Goal: Book appointment/travel/reservation

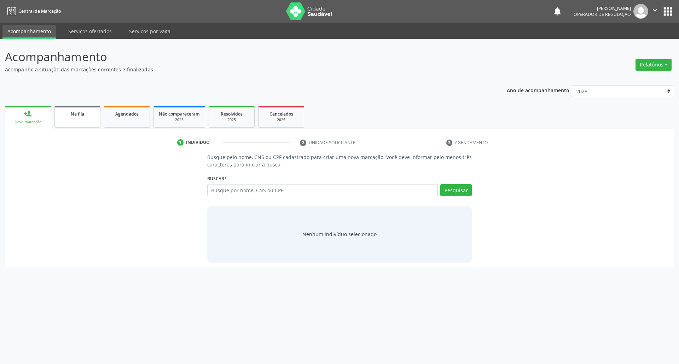
click at [84, 111] on div "Na fila" at bounding box center [77, 113] width 35 height 7
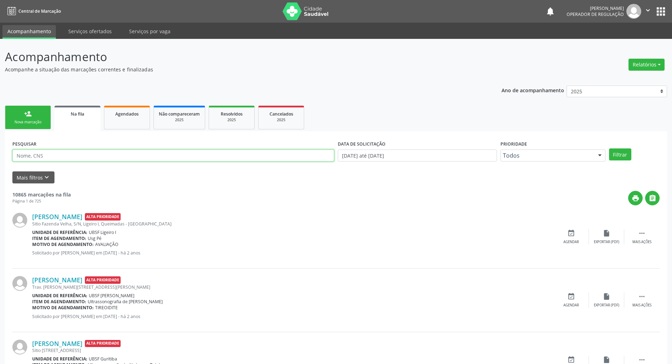
click at [60, 158] on input "text" at bounding box center [173, 156] width 322 height 12
paste input "704 0013 4805 5860"
type input "704 0013 4805 5860"
click at [609, 148] on button "Filtrar" at bounding box center [620, 154] width 22 height 12
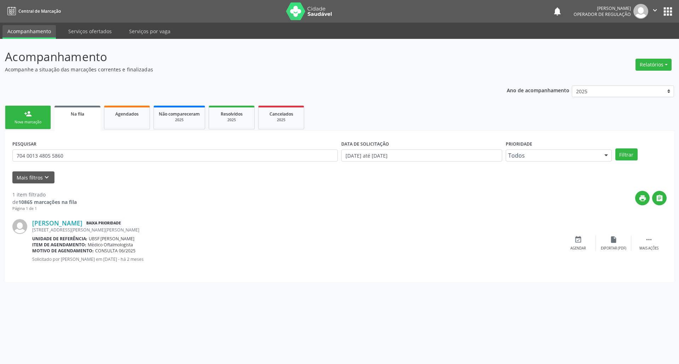
click at [21, 121] on div "Nova marcação" at bounding box center [27, 121] width 35 height 5
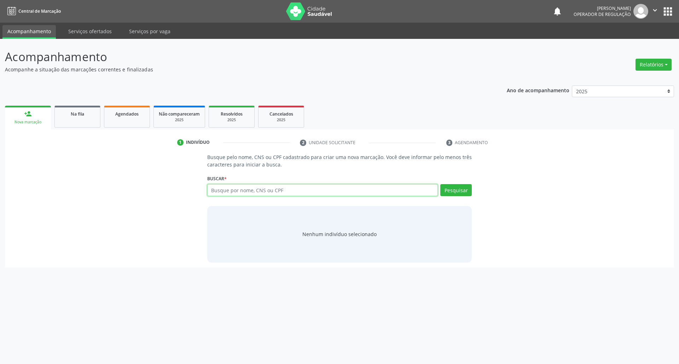
click at [221, 192] on input "text" at bounding box center [322, 190] width 231 height 12
paste input "704 0013 4805 5860"
type input "704 0013 4805 5860"
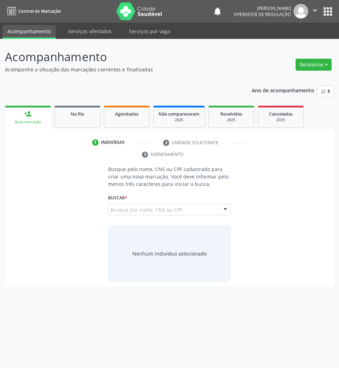
click at [111, 206] on input "704 0013 4805 5860" at bounding box center [111, 213] width 0 height 14
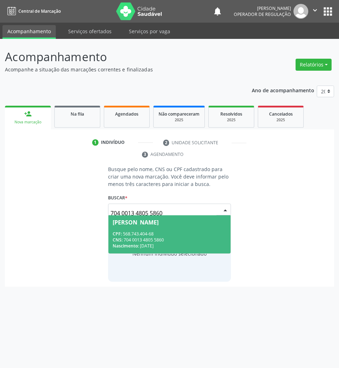
click at [162, 236] on div "CPF: 568.743.404-68" at bounding box center [170, 234] width 114 height 6
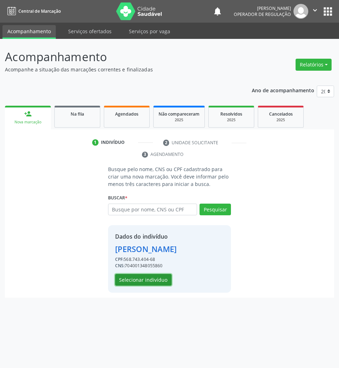
click at [153, 277] on button "Selecionar indivíduo" at bounding box center [143, 280] width 57 height 12
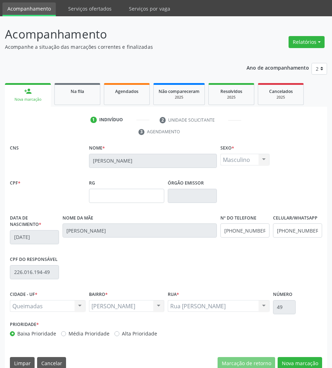
scroll to position [34, 0]
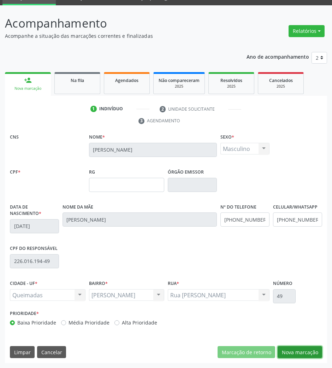
click at [290, 346] on button "Nova marcação" at bounding box center [300, 352] width 45 height 12
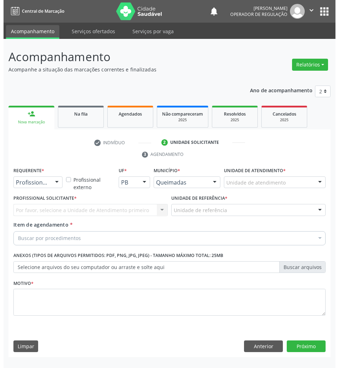
scroll to position [0, 0]
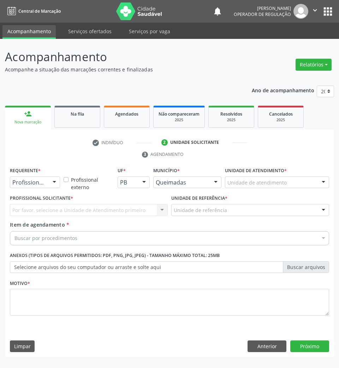
drag, startPoint x: 38, startPoint y: 181, endPoint x: 35, endPoint y: 189, distance: 8.9
click at [28, 207] on span "Paciente" at bounding box center [25, 209] width 23 height 8
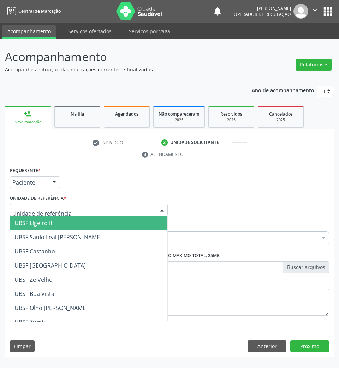
click at [66, 210] on input "text" at bounding box center [82, 213] width 141 height 14
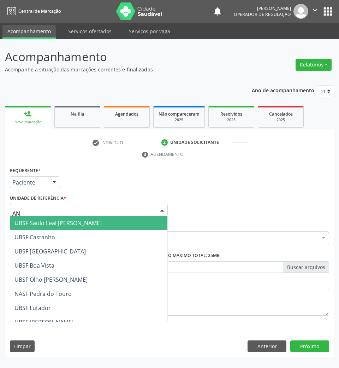
type input "ANI"
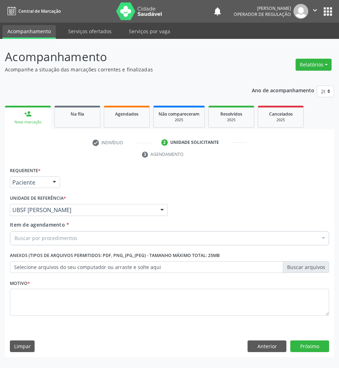
drag, startPoint x: 95, startPoint y: 245, endPoint x: 93, endPoint y: 241, distance: 4.4
click at [95, 244] on div "Buscar por procedimentos" at bounding box center [170, 238] width 320 height 14
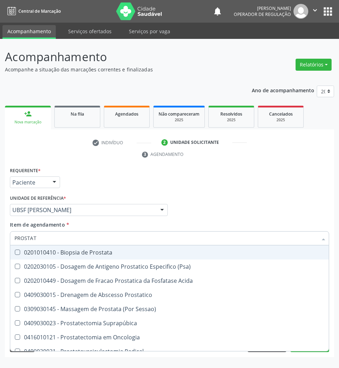
type input "PROSTATA"
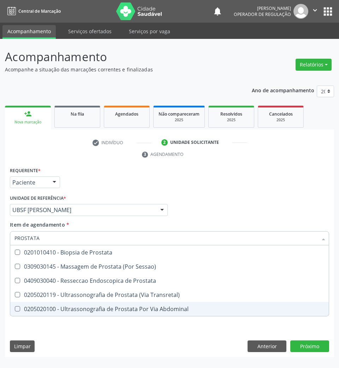
click at [122, 309] on div "0205020100 - Ultrassonografia de Prostata Por Via Abdominal" at bounding box center [169, 309] width 310 height 6
checkbox Abdominal "true"
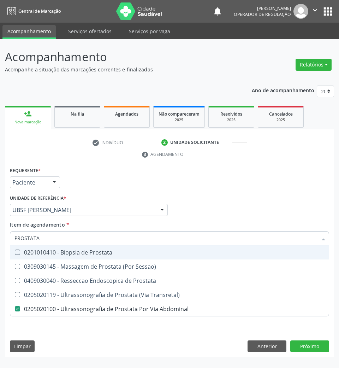
click at [208, 211] on div "Profissional Solicitante Por favor, selecione a Unidade de Atendimento primeiro…" at bounding box center [169, 207] width 323 height 28
checkbox Sessao\) "true"
checkbox Abdominal "false"
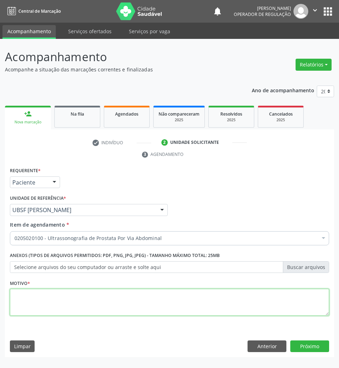
click at [136, 305] on textarea at bounding box center [170, 302] width 320 height 27
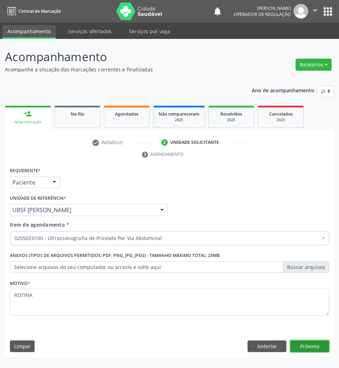
click at [324, 348] on button "Próximo" at bounding box center [310, 346] width 39 height 12
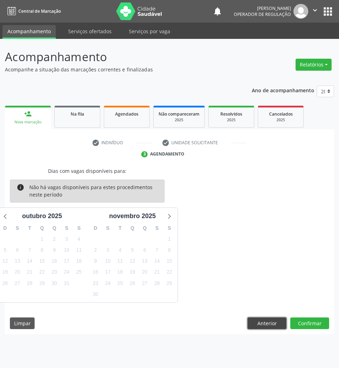
click at [259, 321] on button "Anterior" at bounding box center [267, 323] width 39 height 12
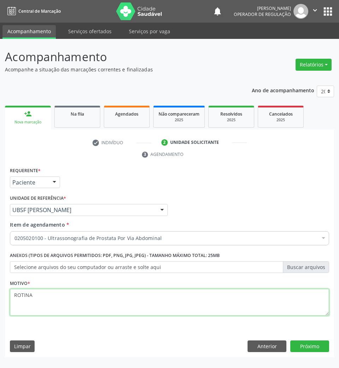
click at [61, 292] on textarea "ROTINA" at bounding box center [170, 302] width 320 height 27
type textarea "ROTINA"
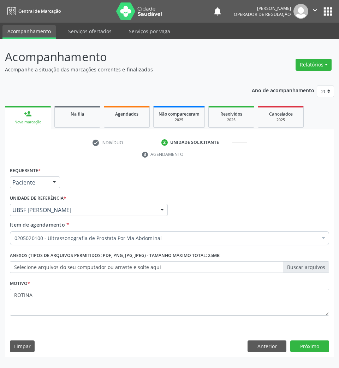
click at [81, 244] on div "0205020100 - Ultrassonografia de Prostata Por Via Abdominal" at bounding box center [170, 238] width 320 height 14
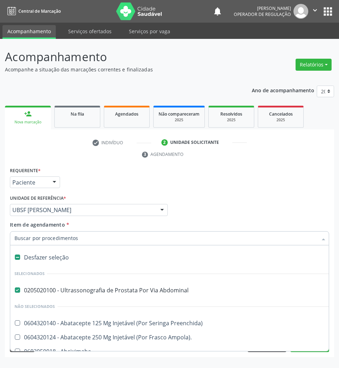
scroll to position [330, 0]
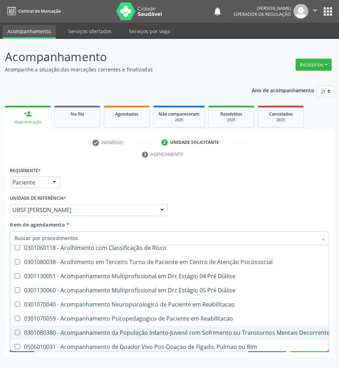
click at [322, 199] on div "Profissional Solicitante Por favor, selecione a Unidade de Atendimento primeiro…" at bounding box center [169, 207] width 323 height 28
click at [320, 354] on div "Requerente * Paciente Profissional de Saúde Paciente Nenhum resultado encontrad…" at bounding box center [169, 261] width 329 height 192
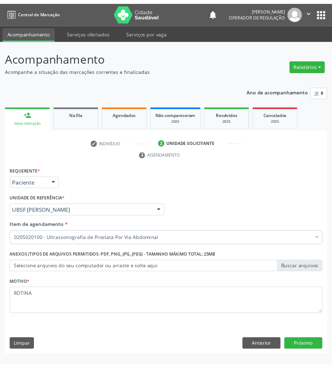
scroll to position [283, 0]
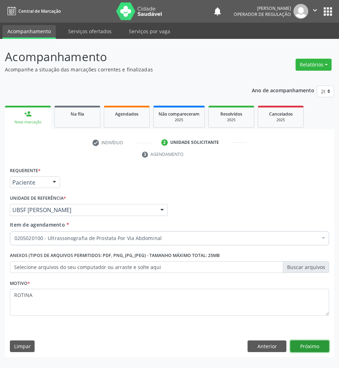
click at [316, 347] on button "Próximo" at bounding box center [310, 346] width 39 height 12
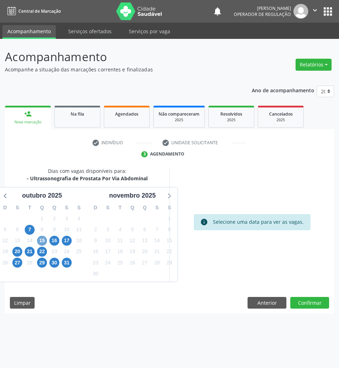
click at [40, 241] on span "15" at bounding box center [42, 241] width 10 height 10
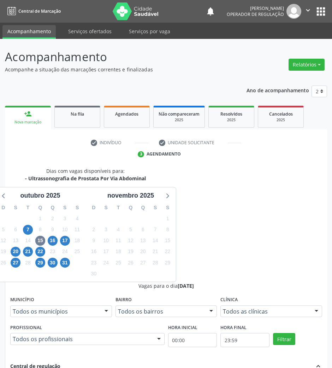
radio input "true"
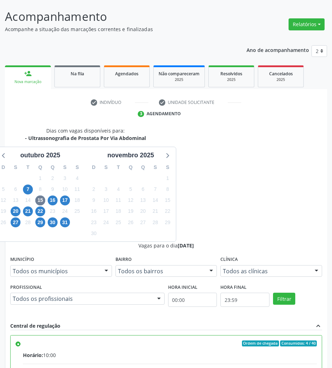
scroll to position [70, 0]
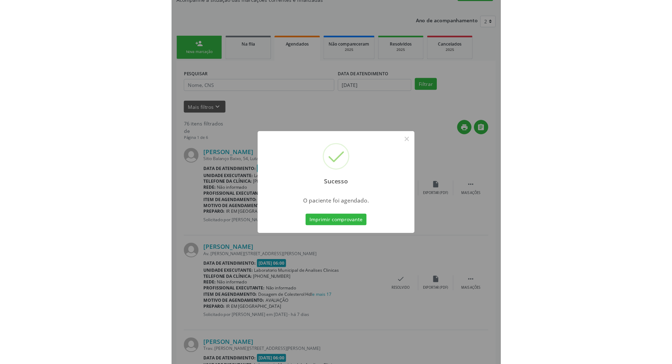
scroll to position [0, 0]
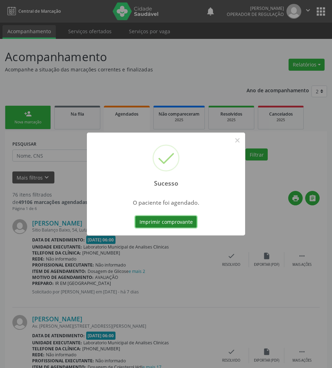
click at [182, 227] on button "Imprimir comprovante" at bounding box center [165, 222] width 61 height 12
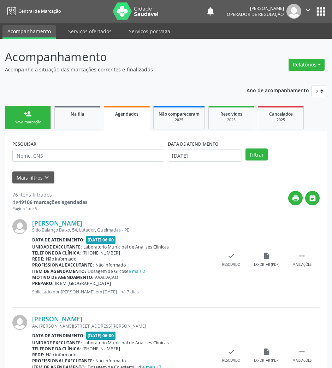
drag, startPoint x: 131, startPoint y: 166, endPoint x: 115, endPoint y: 153, distance: 20.1
click at [129, 164] on div "PESQUISAR" at bounding box center [89, 153] width 156 height 28
click at [115, 153] on input "text" at bounding box center [88, 156] width 152 height 12
drag, startPoint x: 55, startPoint y: 178, endPoint x: 47, endPoint y: 179, distance: 8.5
click at [55, 178] on div "Mais filtros keyboard_arrow_down" at bounding box center [166, 177] width 311 height 12
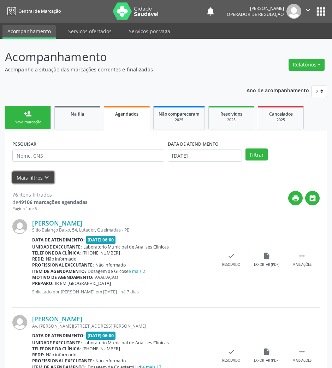
drag, startPoint x: 47, startPoint y: 179, endPoint x: 44, endPoint y: 175, distance: 5.1
click at [45, 178] on icon "keyboard_arrow_down" at bounding box center [47, 178] width 8 height 8
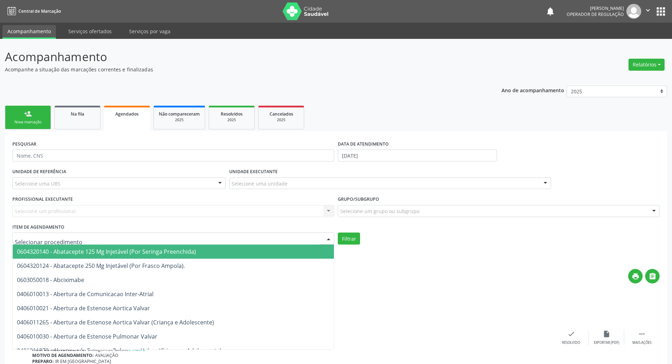
click at [75, 244] on div at bounding box center [173, 239] width 322 height 12
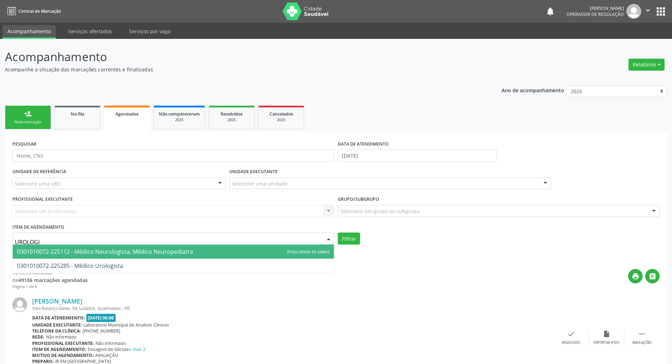
type input "UROLOGIS"
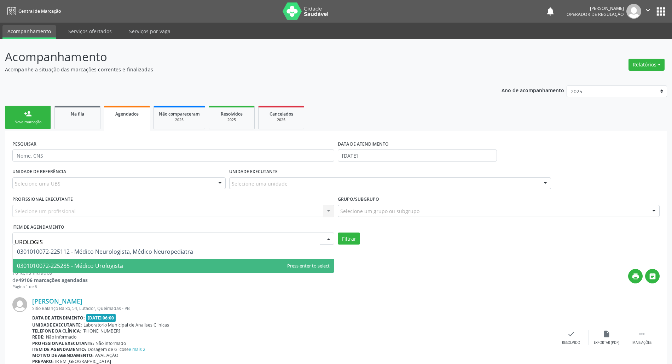
click at [93, 265] on span "0301010072-225285 - Médico Urologista" at bounding box center [70, 266] width 106 height 8
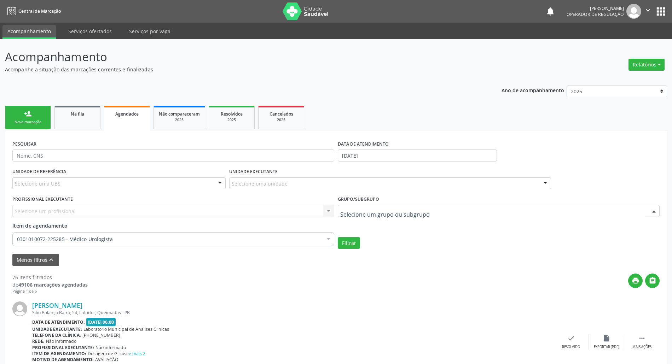
click at [358, 216] on div at bounding box center [499, 211] width 322 height 12
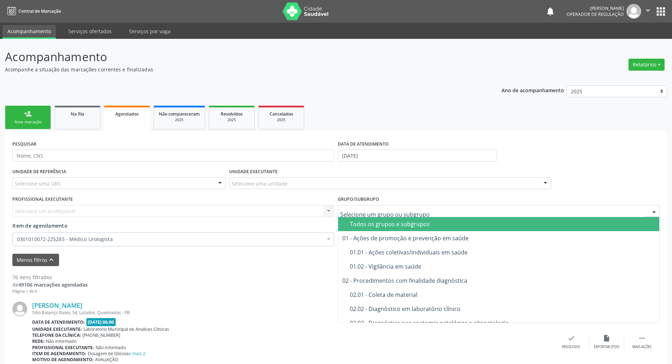
click at [313, 286] on div "print " at bounding box center [374, 284] width 572 height 21
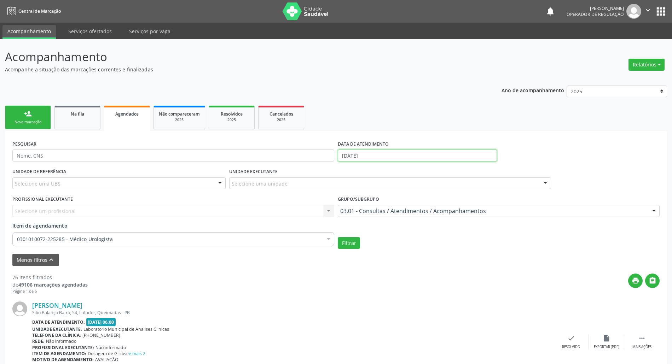
click at [350, 155] on input "[DATE]" at bounding box center [417, 156] width 159 height 12
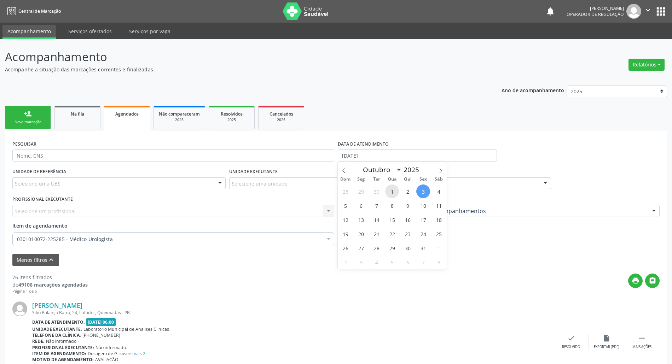
click at [390, 196] on span "1" at bounding box center [392, 191] width 14 height 14
type input "[DATE]"
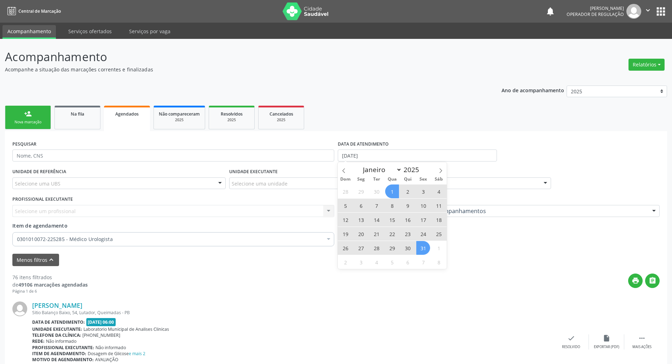
click at [423, 249] on span "31" at bounding box center [423, 248] width 14 height 14
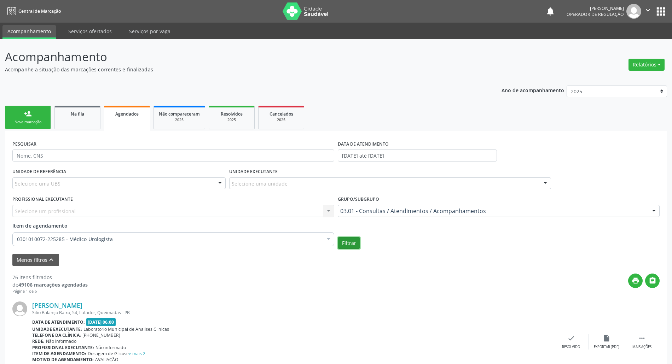
click at [354, 241] on button "Filtrar" at bounding box center [349, 243] width 22 height 12
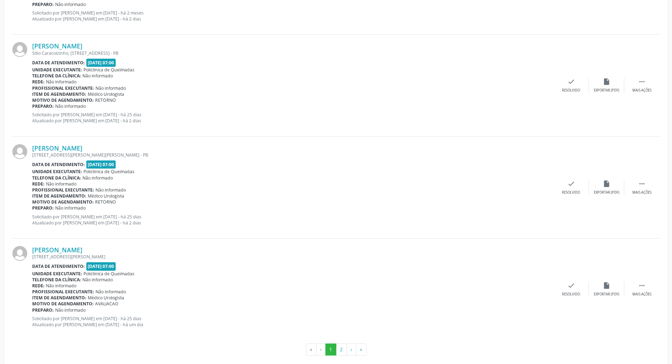
scroll to position [1492, 0]
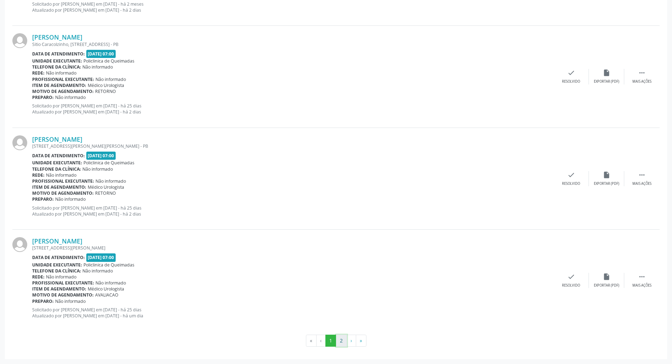
click at [343, 344] on button "2" at bounding box center [341, 341] width 11 height 12
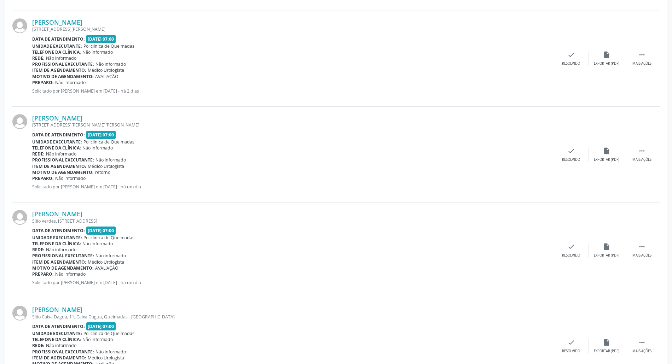
scroll to position [1425, 0]
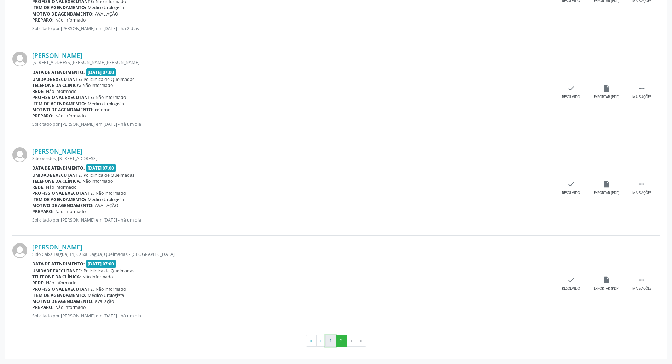
click at [333, 341] on button "1" at bounding box center [330, 341] width 11 height 12
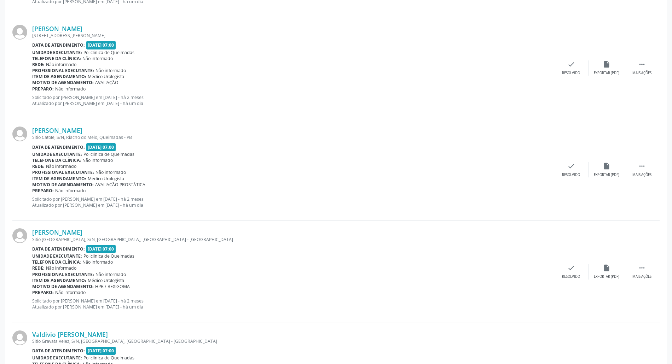
scroll to position [832, 0]
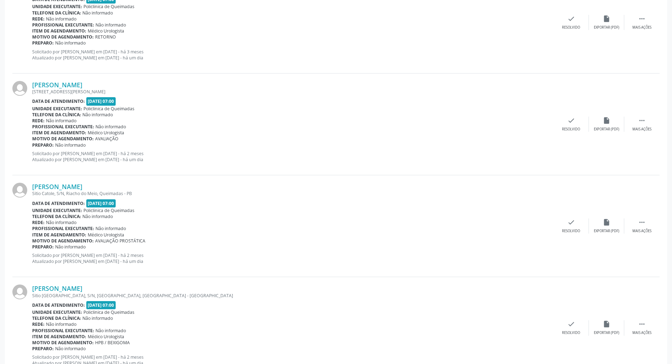
drag, startPoint x: 153, startPoint y: 256, endPoint x: 160, endPoint y: 256, distance: 7.4
click at [160, 256] on p "Solicitado por [PERSON_NAME] em [DATE] - há 2 meses Atualizado por [PERSON_NAME…" at bounding box center [292, 258] width 521 height 12
click at [161, 259] on p "Solicitado por [PERSON_NAME] em [DATE] - há 2 meses Atualizado por [PERSON_NAME…" at bounding box center [292, 258] width 521 height 12
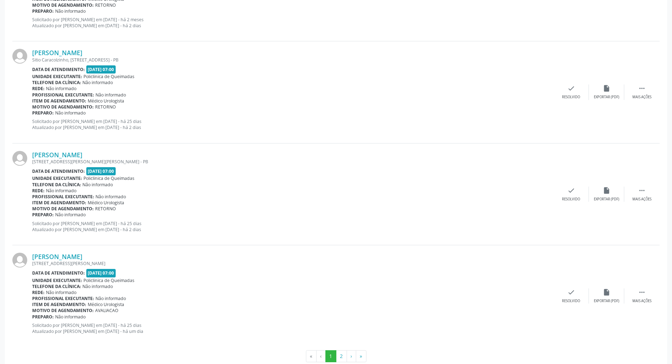
scroll to position [1492, 0]
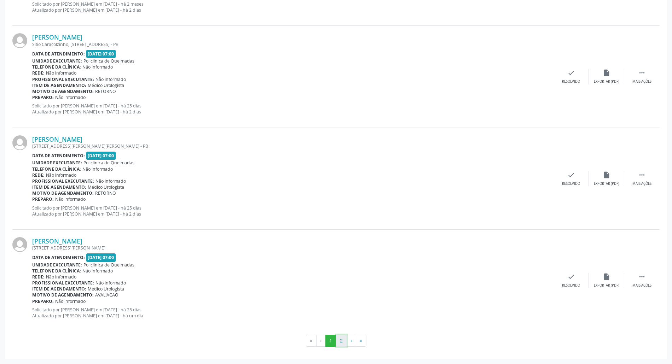
click at [341, 344] on button "2" at bounding box center [341, 341] width 11 height 12
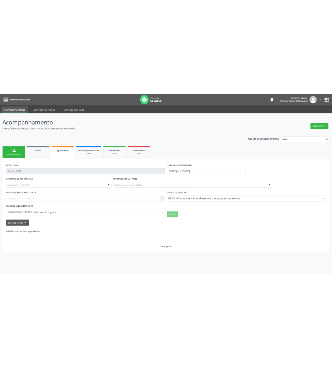
scroll to position [0, 0]
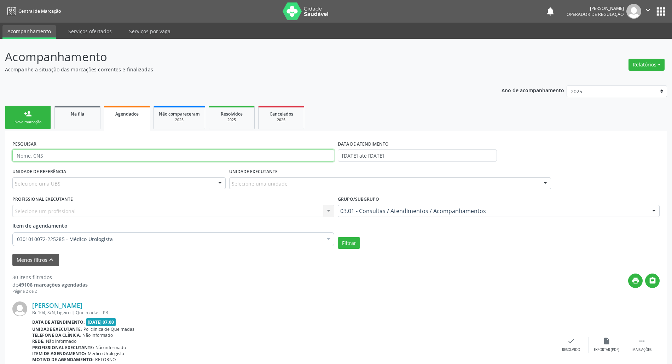
click at [48, 152] on input "text" at bounding box center [173, 156] width 322 height 12
click at [45, 117] on link "person_add Nova marcação" at bounding box center [28, 118] width 46 height 24
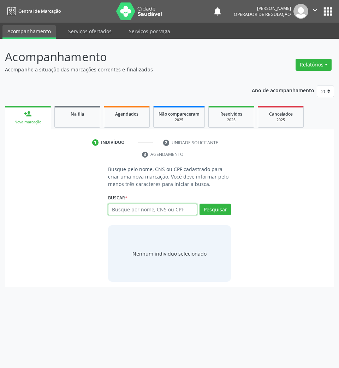
paste input "704 0013 4805 5860"
click at [167, 205] on input "704 0013 4805 5860" at bounding box center [152, 210] width 89 height 12
type input "704 0013 4805 5860"
click at [203, 211] on button "Pesquisar" at bounding box center [215, 210] width 31 height 12
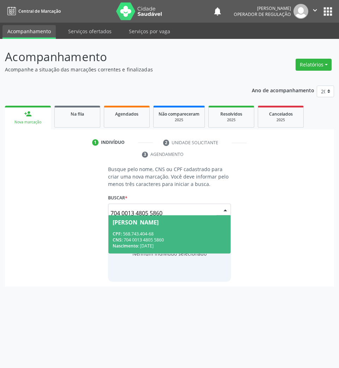
click at [185, 206] on input "704 0013 4805 5860" at bounding box center [164, 213] width 106 height 14
click at [170, 228] on span "[PERSON_NAME] CPF: 568.743.404-68 CNS: 704 0013 4805 5860 Nascimento: 1[DATE]" at bounding box center [170, 234] width 123 height 38
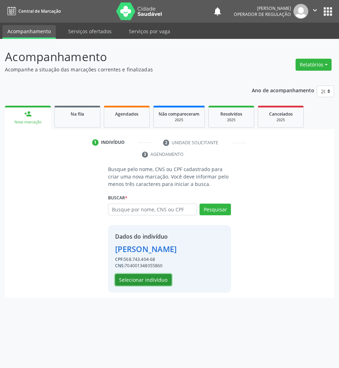
click at [154, 274] on button "Selecionar indivíduo" at bounding box center [143, 280] width 57 height 12
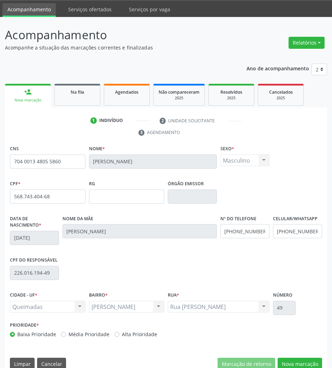
scroll to position [34, 0]
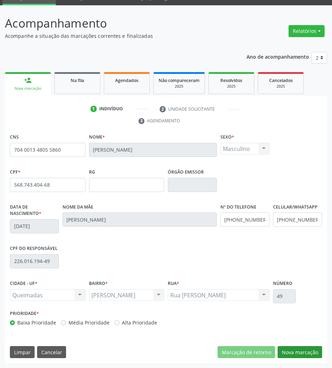
drag, startPoint x: 292, startPoint y: 343, endPoint x: 293, endPoint y: 346, distance: 3.6
click at [292, 344] on div "CNS 704 0013 4805 5860 Nome * [PERSON_NAME] * Masculino Masculino Feminino Nenh…" at bounding box center [166, 247] width 322 height 231
click at [294, 349] on button "Nova marcação" at bounding box center [300, 352] width 45 height 12
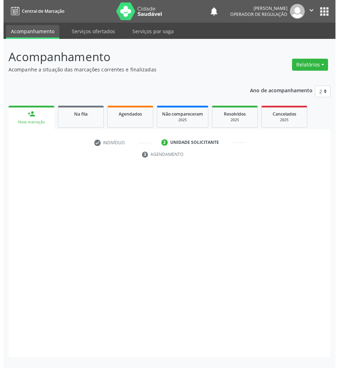
scroll to position [0, 0]
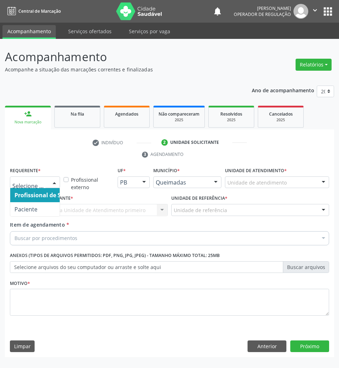
click at [46, 178] on div at bounding box center [35, 182] width 50 height 12
click at [42, 209] on span "Paciente" at bounding box center [44, 209] width 69 height 14
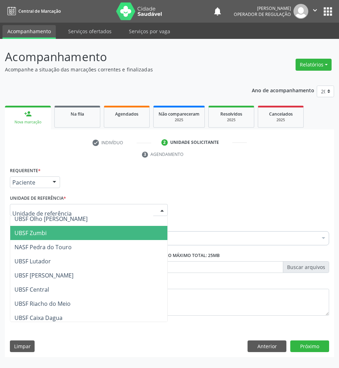
scroll to position [94, 0]
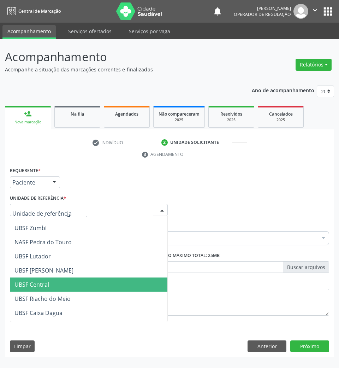
click at [58, 282] on span "UBSF Central" at bounding box center [88, 284] width 157 height 14
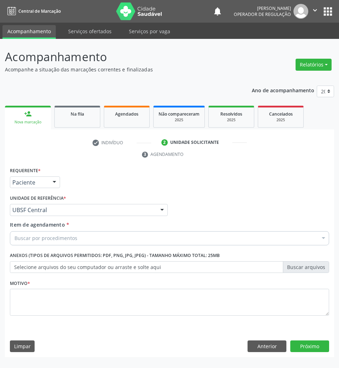
click at [64, 244] on div "Buscar por procedimentos" at bounding box center [170, 238] width 320 height 14
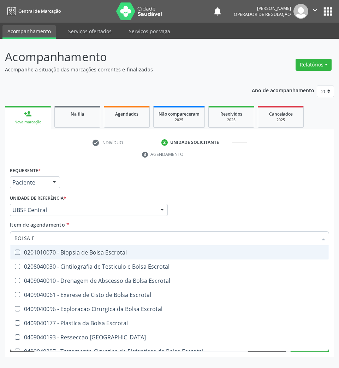
type input "BOLSA ES"
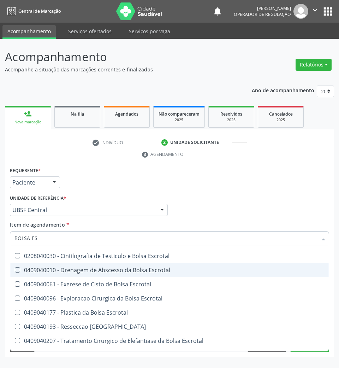
scroll to position [22, 0]
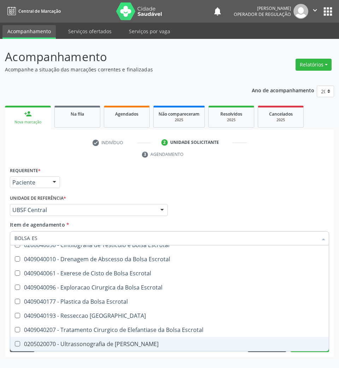
drag, startPoint x: 111, startPoint y: 341, endPoint x: 114, endPoint y: 336, distance: 6.3
click at [111, 341] on div "0205020070 - Ultrassonografia de [PERSON_NAME]" at bounding box center [169, 344] width 310 height 6
checkbox Escrotal "true"
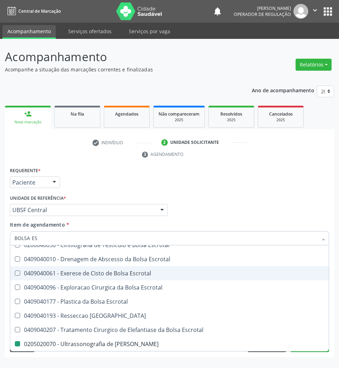
click at [230, 206] on div "Profissional Solicitante Por favor, selecione a Unidade de Atendimento primeiro…" at bounding box center [169, 207] width 323 height 28
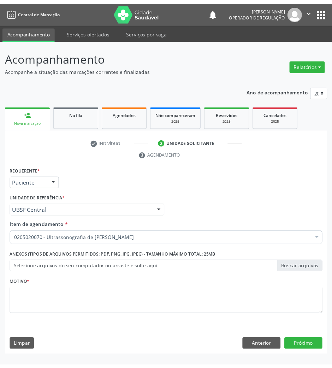
scroll to position [0, 0]
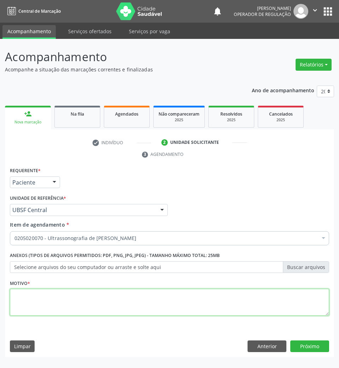
click at [149, 303] on textarea at bounding box center [170, 302] width 320 height 27
type textarea "E"
type textarea "ROTINA"
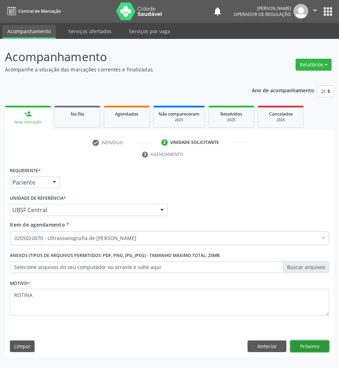
click at [302, 351] on button "Próximo" at bounding box center [310, 346] width 39 height 12
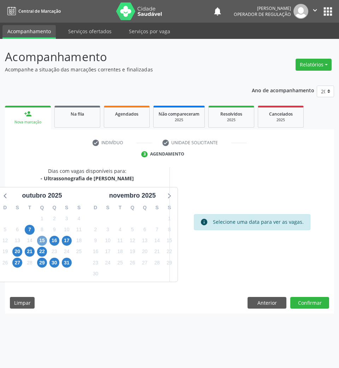
click at [43, 238] on span "15" at bounding box center [42, 241] width 10 height 10
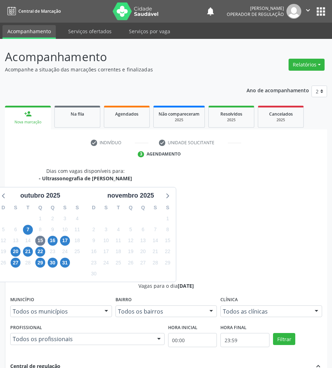
drag, startPoint x: 231, startPoint y: 296, endPoint x: 127, endPoint y: 298, distance: 103.9
radio input "true"
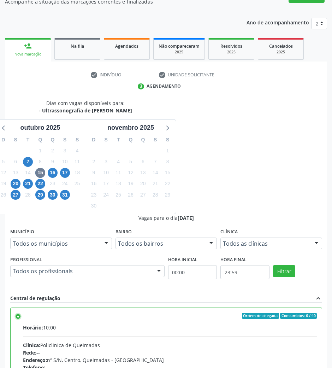
scroll to position [70, 0]
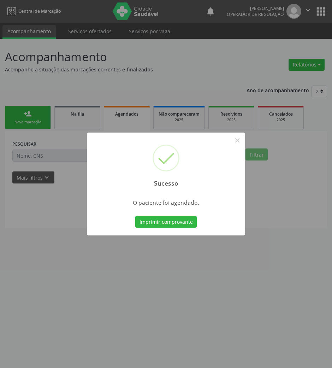
scroll to position [0, 0]
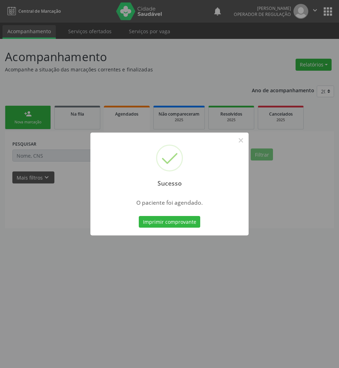
click at [139, 216] on button "Imprimir comprovante" at bounding box center [169, 222] width 61 height 12
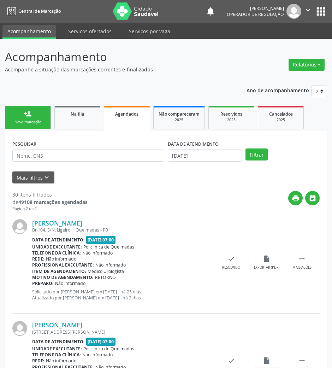
click at [33, 107] on link "person_add Nova marcação" at bounding box center [28, 118] width 46 height 24
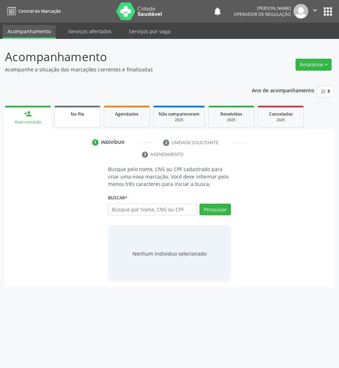
click at [83, 122] on link "Na fila" at bounding box center [77, 117] width 46 height 22
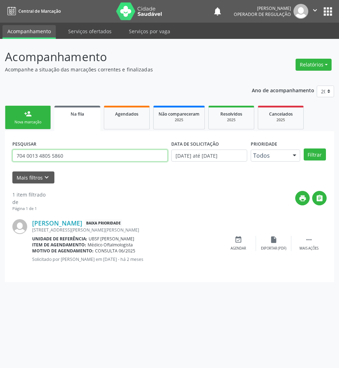
click at [93, 160] on input "704 0013 4805 5860" at bounding box center [90, 156] width 156 height 12
click at [48, 156] on input "704 0013 4805 70060392852" at bounding box center [90, 156] width 156 height 12
click at [53, 156] on input "704 0013 4805 70060392852" at bounding box center [90, 156] width 156 height 12
type input "700603928527265"
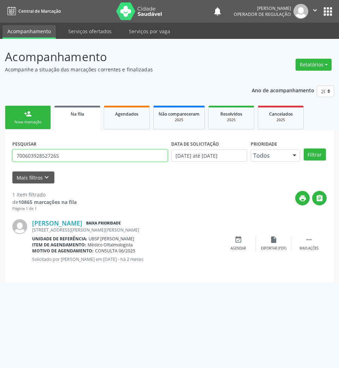
click at [304, 148] on button "Filtrar" at bounding box center [315, 154] width 22 height 12
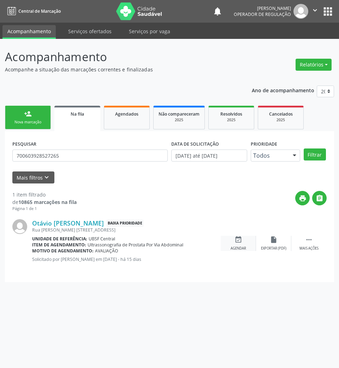
click at [232, 250] on div "Agendar" at bounding box center [239, 248] width 16 height 5
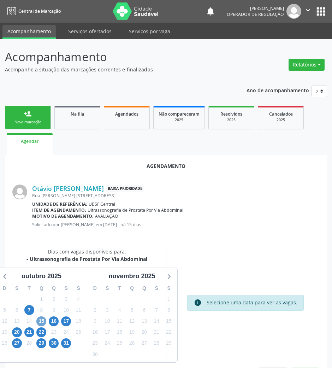
click at [40, 321] on span "15" at bounding box center [41, 321] width 10 height 10
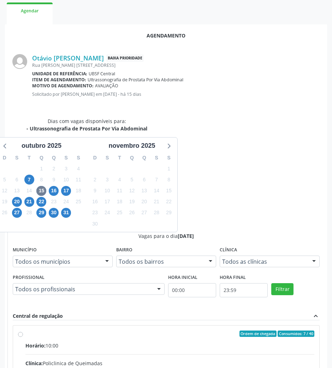
drag, startPoint x: 226, startPoint y: 263, endPoint x: 220, endPoint y: 264, distance: 6.4
click at [23, 330] on input "Ordem de chegada Consumidos: 7 / 40 Horário: 10:00 Clínica: Policlinica de Quei…" at bounding box center [20, 333] width 5 height 6
radio input "true"
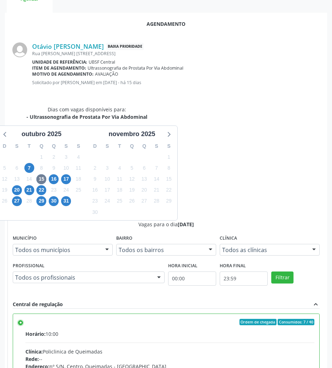
scroll to position [36, 0]
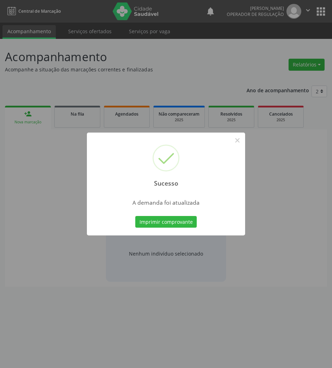
scroll to position [0, 0]
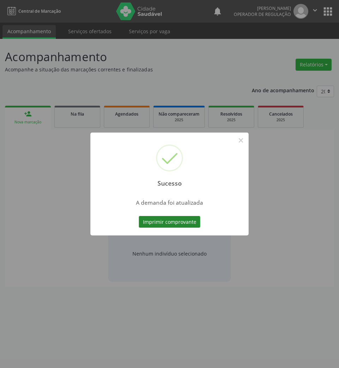
click at [190, 222] on button "Imprimir comprovante" at bounding box center [169, 222] width 61 height 12
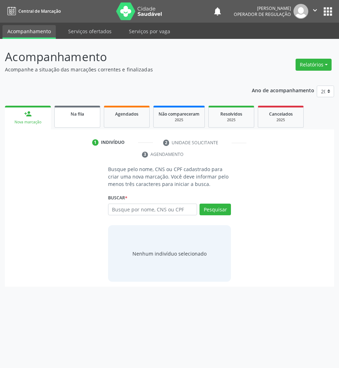
click at [79, 126] on link "Na fila" at bounding box center [77, 117] width 46 height 22
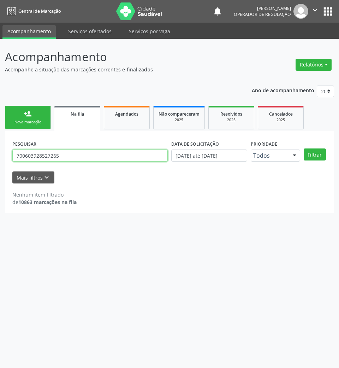
click at [61, 153] on input "700603928527265" at bounding box center [90, 156] width 156 height 12
type input "700606991741670"
click at [304, 148] on button "Filtrar" at bounding box center [315, 154] width 22 height 12
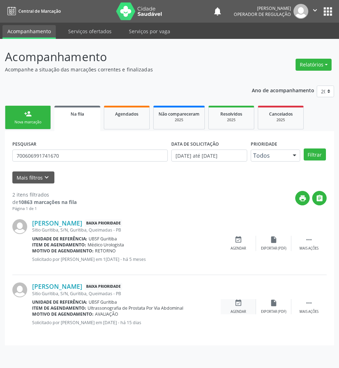
click at [248, 305] on div "event_available Agendar" at bounding box center [238, 306] width 35 height 15
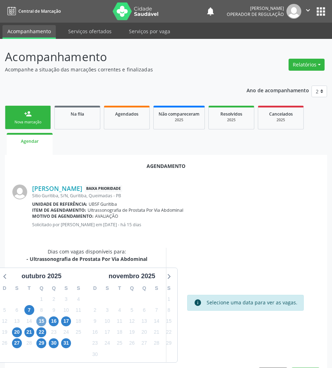
click at [42, 324] on span "15" at bounding box center [41, 321] width 10 height 10
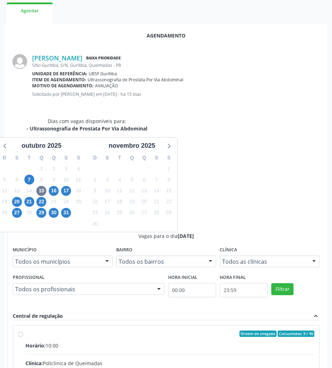
drag, startPoint x: 217, startPoint y: 264, endPoint x: 111, endPoint y: 266, distance: 105.7
click at [23, 330] on input "Ordem de chegada Consumidos: 9 / 40 Horário: 10:00 Clínica: Policlinica de Quei…" at bounding box center [20, 333] width 5 height 6
radio input "true"
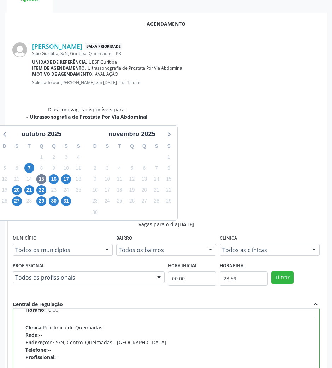
scroll to position [36, 0]
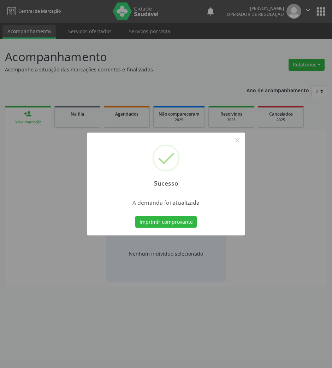
scroll to position [0, 0]
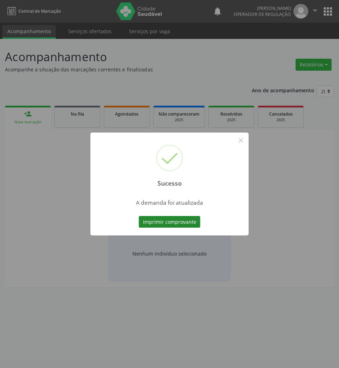
click at [171, 222] on button "Imprimir comprovante" at bounding box center [169, 222] width 61 height 12
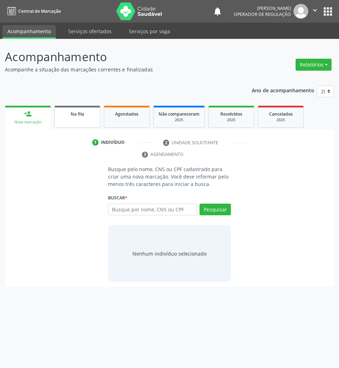
click at [92, 125] on link "Na fila" at bounding box center [77, 117] width 46 height 22
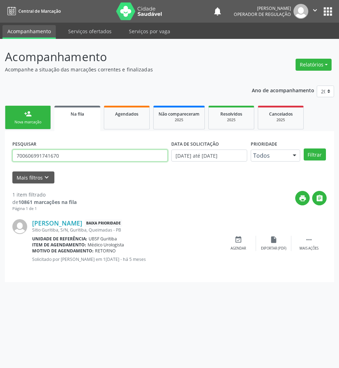
click at [76, 157] on input "700606991741670" at bounding box center [90, 156] width 156 height 12
click at [76, 157] on input "704106113223171" at bounding box center [90, 156] width 156 height 12
type input "7"
type input "704106113223171"
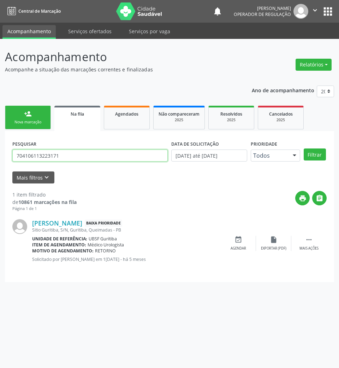
click at [304, 148] on button "Filtrar" at bounding box center [315, 154] width 22 height 12
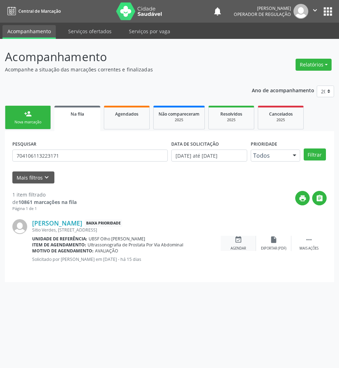
click at [245, 242] on div "event_available Agendar" at bounding box center [238, 243] width 35 height 15
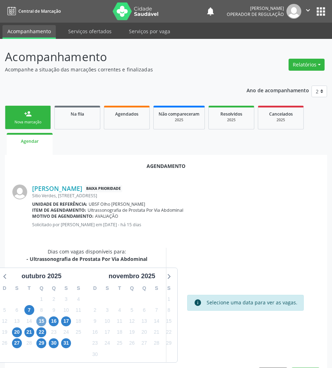
click at [40, 322] on span "15" at bounding box center [41, 321] width 10 height 10
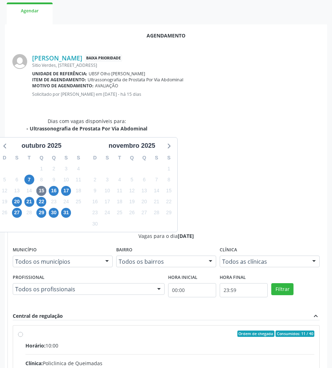
click at [46, 342] on span "Horário:" at bounding box center [35, 345] width 20 height 7
click at [23, 330] on input "Ordem de chegada Consumidos: 11 / 40 Horário: 10:00 Clínica: Policlinica de Que…" at bounding box center [20, 333] width 5 height 6
radio input "true"
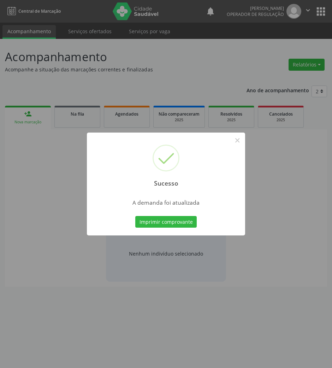
scroll to position [0, 0]
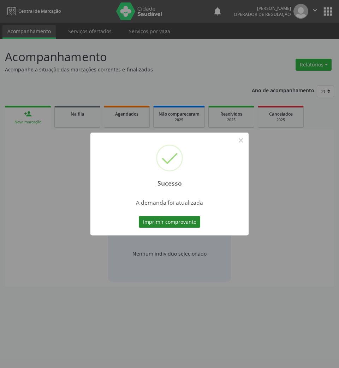
click at [184, 224] on button "Imprimir comprovante" at bounding box center [169, 222] width 61 height 12
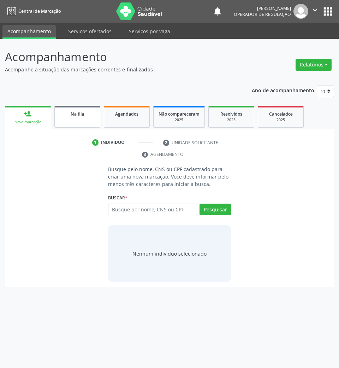
click at [74, 115] on span "Na fila" at bounding box center [77, 114] width 13 height 6
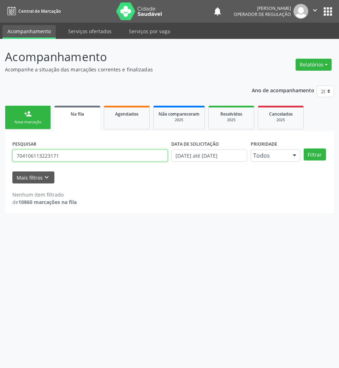
click at [76, 156] on input "704106113223171" at bounding box center [90, 156] width 156 height 12
click at [76, 155] on input "704106113223171" at bounding box center [90, 156] width 156 height 12
type input "708200637922644"
click at [304, 148] on button "Filtrar" at bounding box center [315, 154] width 22 height 12
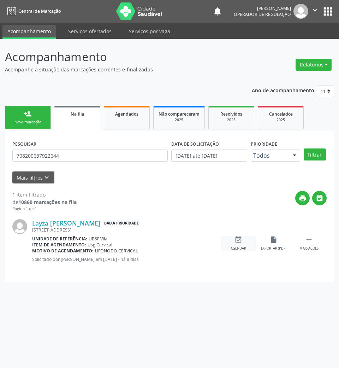
click at [239, 238] on icon "event_available" at bounding box center [239, 240] width 8 height 8
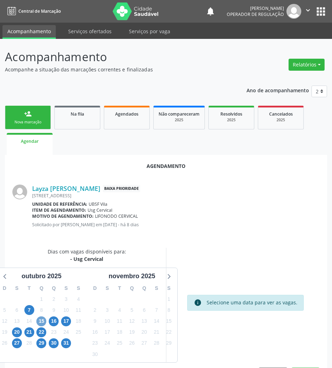
click at [40, 322] on span "15" at bounding box center [41, 321] width 10 height 10
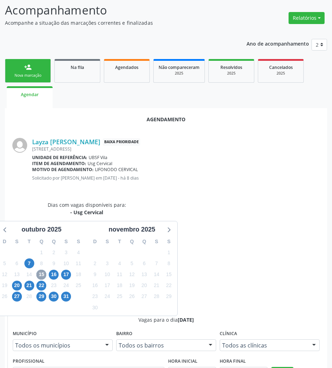
scroll to position [130, 0]
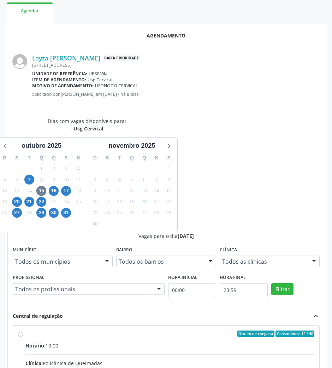
click at [23, 330] on input "Ordem de chegada Consumidos: 12 / 40 Horário: 10:00 Clínica: Policlinica de Que…" at bounding box center [20, 333] width 5 height 6
radio input "true"
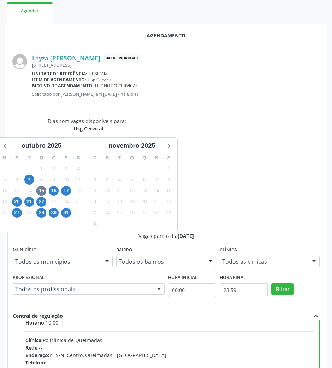
scroll to position [36, 0]
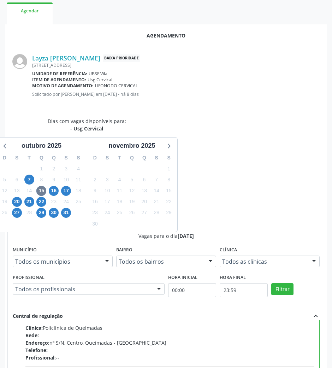
click at [301, 355] on div "Agendamento [PERSON_NAME] Baixa Prioridade [STREET_ADDRESS] Unidade de referênc…" at bounding box center [166, 255] width 322 height 462
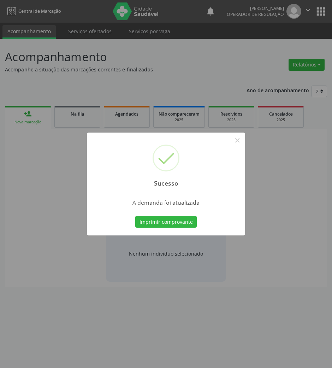
scroll to position [0, 0]
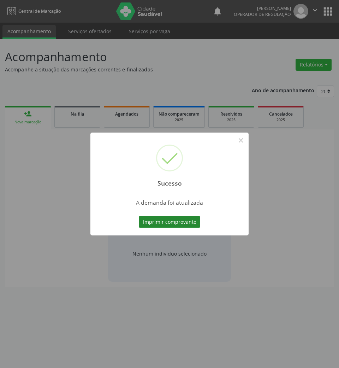
click at [177, 218] on button "Imprimir comprovante" at bounding box center [169, 222] width 61 height 12
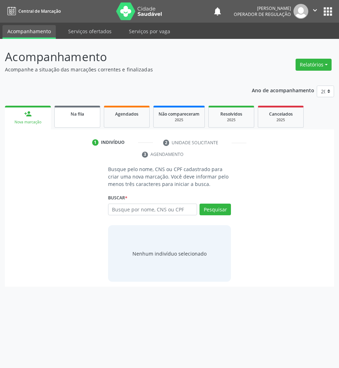
click at [55, 116] on link "Na fila" at bounding box center [77, 117] width 46 height 22
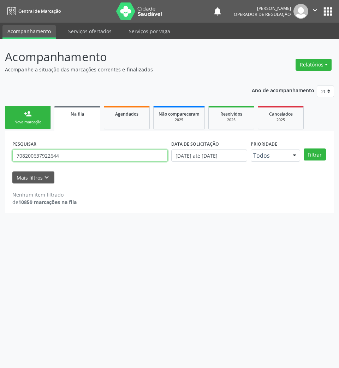
click at [116, 157] on input "708200637922644" at bounding box center [90, 156] width 156 height 12
type input "700903936701195"
click at [304, 148] on button "Filtrar" at bounding box center [315, 154] width 22 height 12
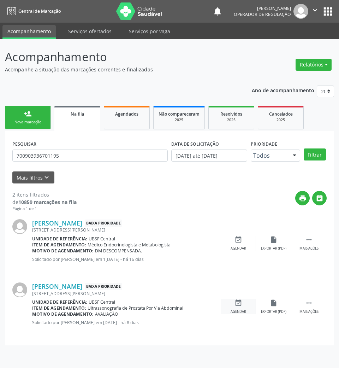
click at [235, 304] on icon "event_available" at bounding box center [239, 303] width 8 height 8
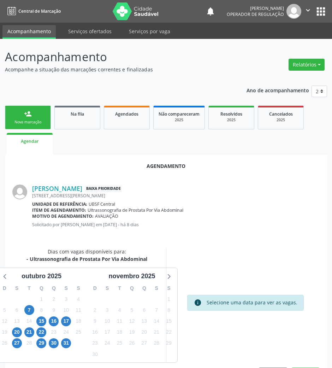
click at [37, 318] on div "15" at bounding box center [41, 321] width 10 height 11
click at [38, 318] on span "15" at bounding box center [41, 321] width 10 height 10
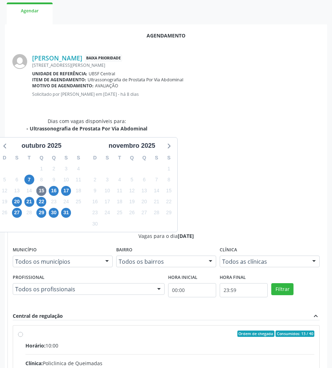
drag, startPoint x: 225, startPoint y: 238, endPoint x: 88, endPoint y: 254, distance: 138.5
radio input "true"
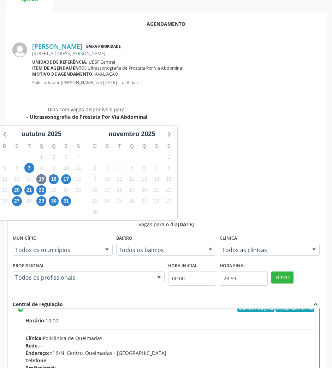
scroll to position [36, 0]
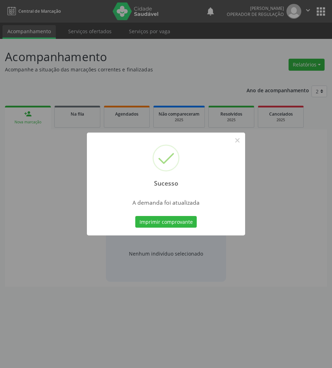
scroll to position [0, 0]
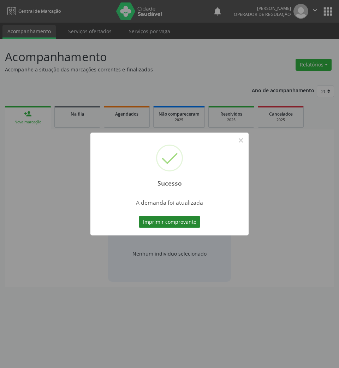
click at [150, 218] on button "Imprimir comprovante" at bounding box center [169, 222] width 61 height 12
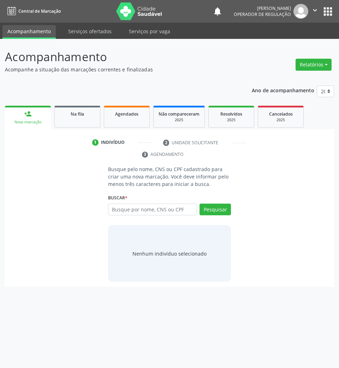
click at [81, 105] on ul "person_add Nova marcação Na fila Agendados Não compareceram 2025 Resolvidos 202…" at bounding box center [169, 116] width 329 height 25
click at [83, 114] on span "Na fila" at bounding box center [77, 114] width 13 height 6
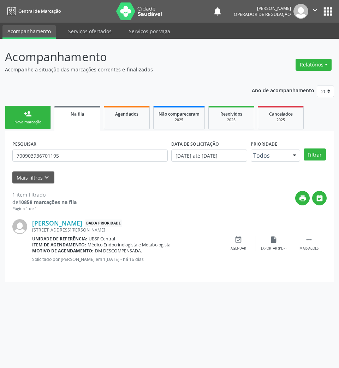
click at [67, 163] on div "PESQUISAR 700903936701195" at bounding box center [90, 153] width 159 height 28
click at [64, 160] on input "700903936701195" at bounding box center [90, 156] width 156 height 12
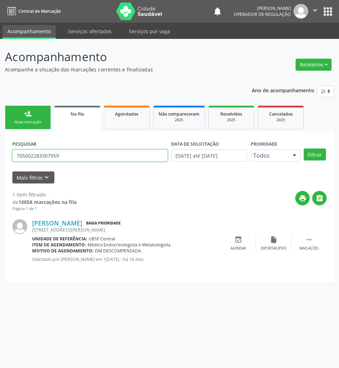
type input "705002283307959"
click at [304, 148] on button "Filtrar" at bounding box center [315, 154] width 22 height 12
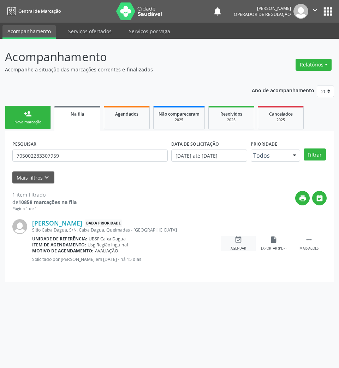
click at [240, 244] on div "event_available Agendar" at bounding box center [238, 243] width 35 height 15
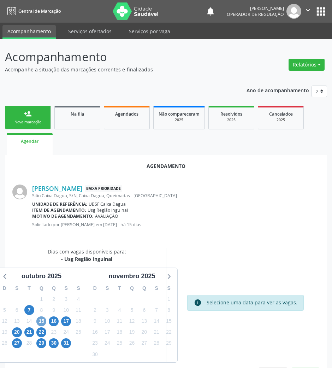
click at [44, 318] on span "15" at bounding box center [41, 321] width 10 height 10
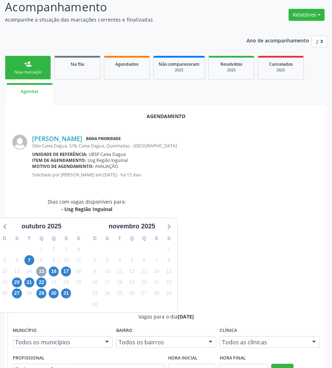
scroll to position [130, 0]
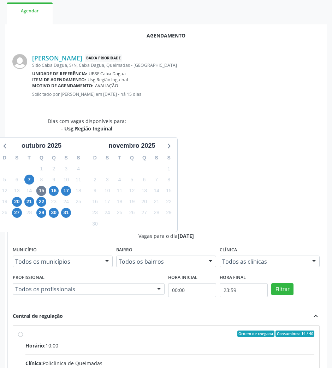
click at [23, 330] on input "Ordem de chegada Consumidos: 14 / 40 Horário: 10:00 Clínica: Policlinica de Que…" at bounding box center [20, 333] width 5 height 6
radio input "true"
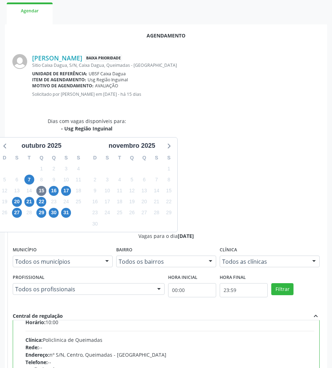
scroll to position [36, 0]
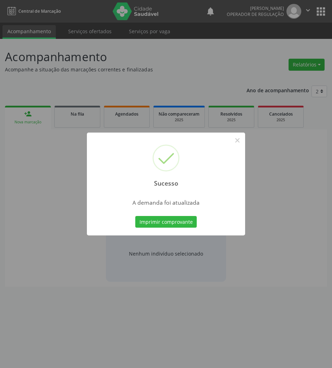
scroll to position [0, 0]
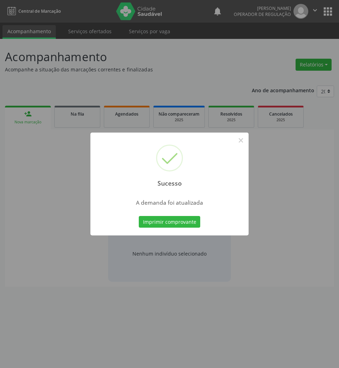
click at [139, 216] on button "Imprimir comprovante" at bounding box center [169, 222] width 61 height 12
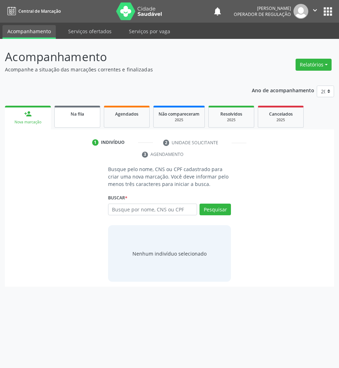
drag, startPoint x: 90, startPoint y: 117, endPoint x: 94, endPoint y: 111, distance: 7.3
click at [90, 118] on link "Na fila" at bounding box center [77, 117] width 46 height 22
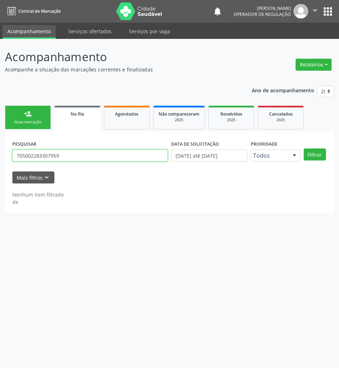
click at [88, 152] on input "705002283307959" at bounding box center [90, 156] width 156 height 12
click at [87, 150] on input "705002283307959" at bounding box center [90, 156] width 156 height 12
paste input "6 4046 5739 7982"
click at [304, 148] on button "Filtrar" at bounding box center [315, 154] width 22 height 12
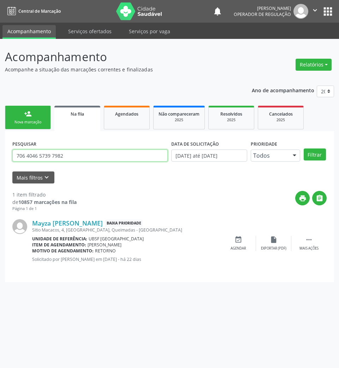
click at [67, 154] on input "706 4046 5739 7982" at bounding box center [90, 156] width 156 height 12
type input "706006332962643"
click at [304, 148] on button "Filtrar" at bounding box center [315, 154] width 22 height 12
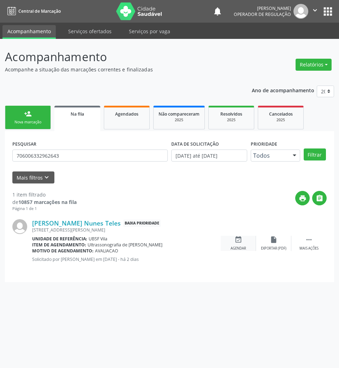
click at [235, 245] on div "event_available Agendar" at bounding box center [238, 243] width 35 height 15
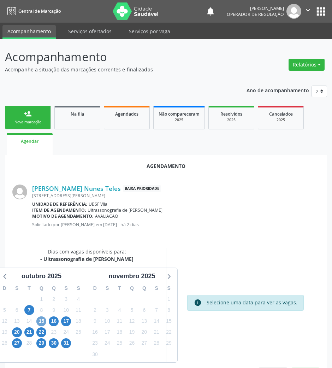
click at [45, 320] on span "15" at bounding box center [41, 321] width 10 height 10
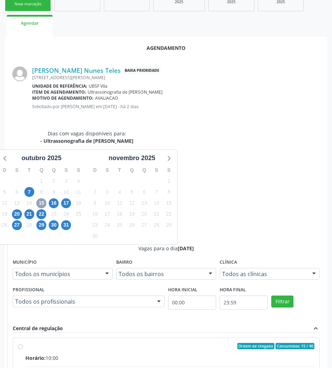
scroll to position [130, 0]
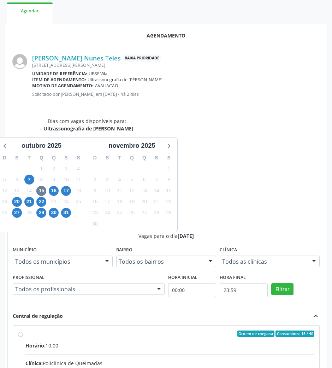
drag, startPoint x: 231, startPoint y: 252, endPoint x: 133, endPoint y: 261, distance: 98.7
click at [231, 359] on div "Clínica: Policlinica de Queimadas" at bounding box center [169, 362] width 289 height 7
click at [23, 330] on input "Ordem de chegada Consumidos: 15 / 40 Horário: 10:00 Clínica: Policlinica de Que…" at bounding box center [20, 333] width 5 height 6
radio input "true"
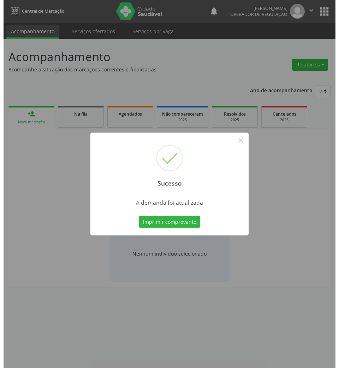
scroll to position [0, 0]
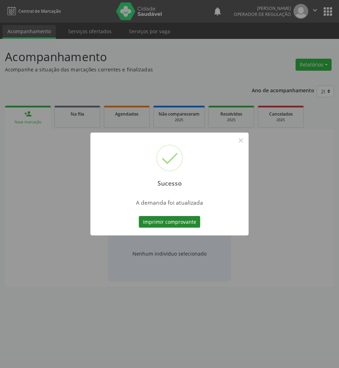
click at [187, 223] on button "Imprimir comprovante" at bounding box center [169, 222] width 61 height 12
